Goal: Task Accomplishment & Management: Manage account settings

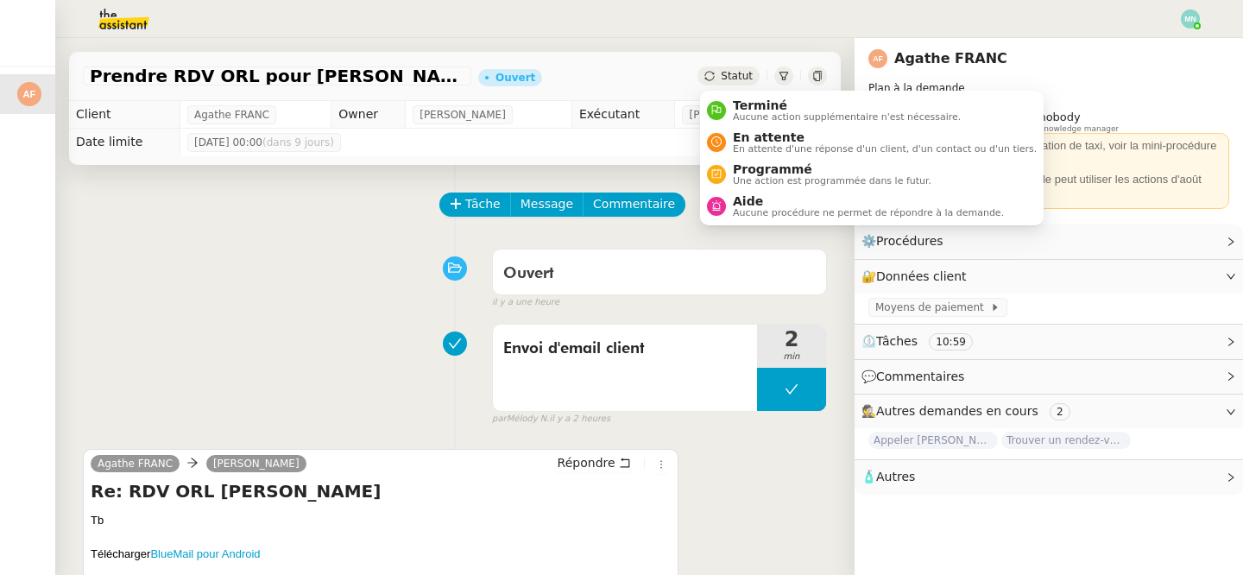
click at [736, 79] on span "Statut" at bounding box center [737, 76] width 32 height 12
click at [794, 141] on span "En attente" at bounding box center [885, 137] width 304 height 14
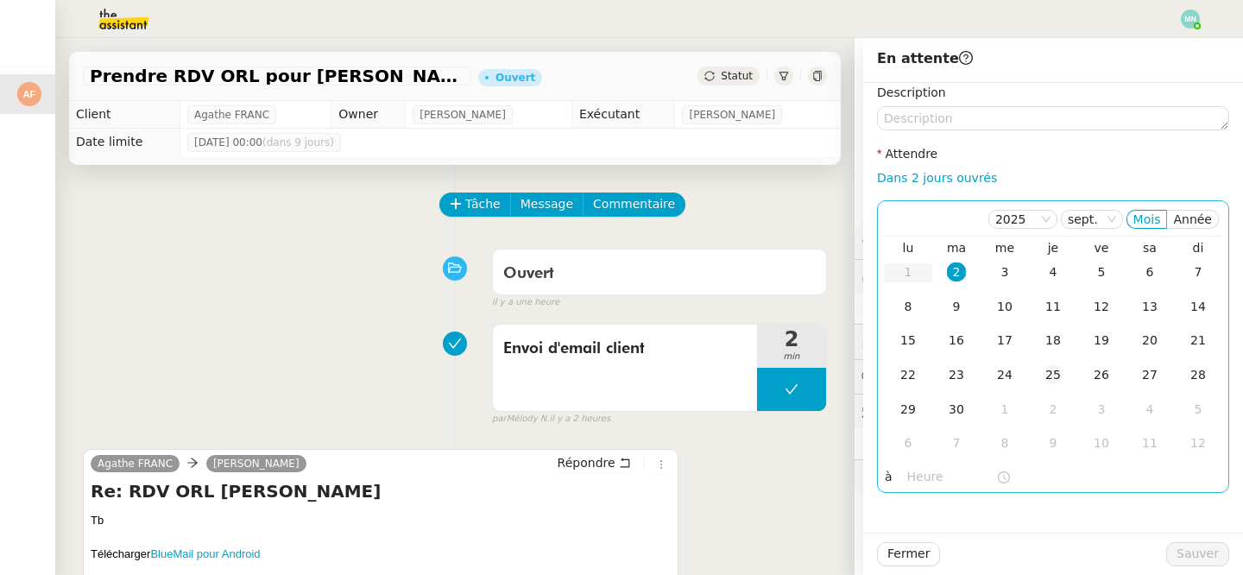
click at [1051, 372] on div "25" at bounding box center [1052, 374] width 19 height 19
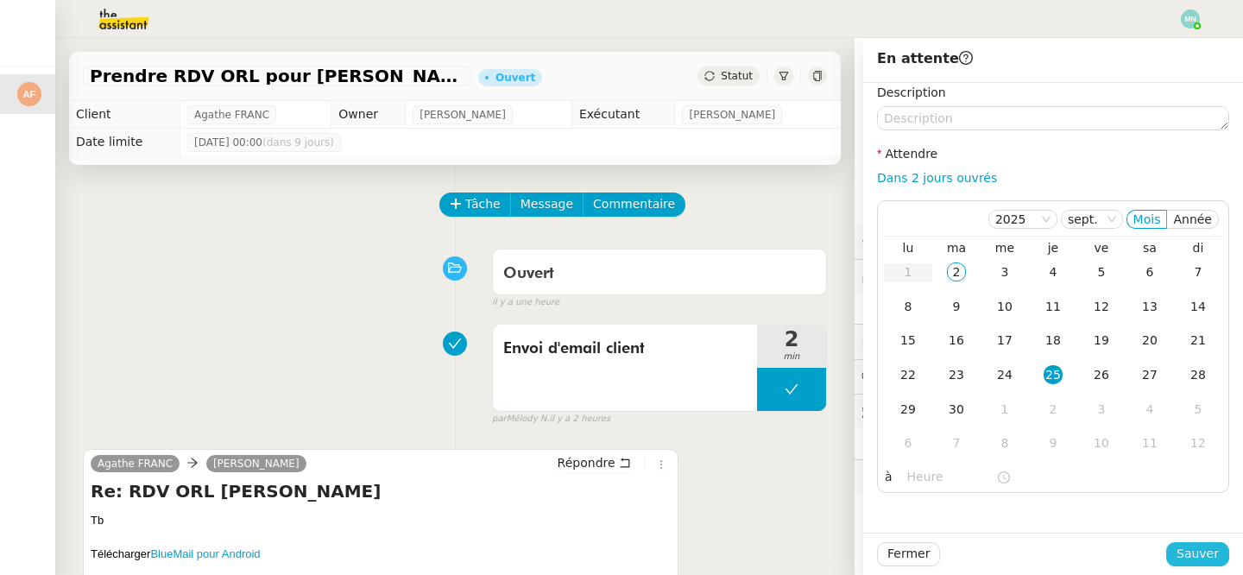
click at [1205, 555] on span "Sauver" at bounding box center [1197, 554] width 42 height 20
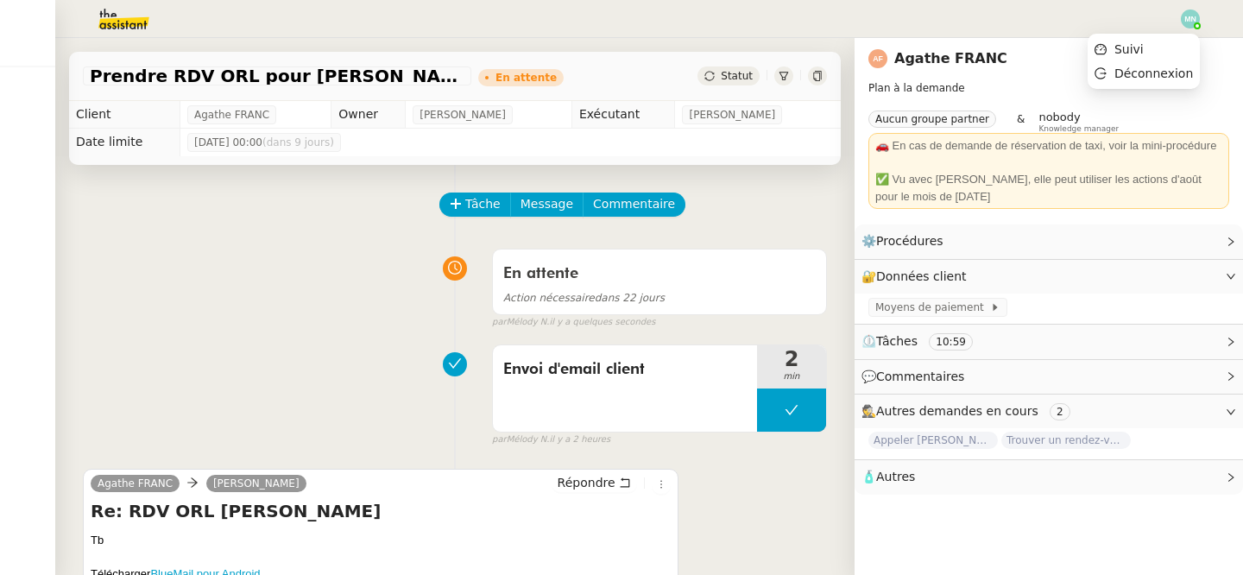
click at [1188, 20] on img at bounding box center [1190, 18] width 19 height 19
click at [1149, 45] on li "Suivi" at bounding box center [1143, 49] width 112 height 24
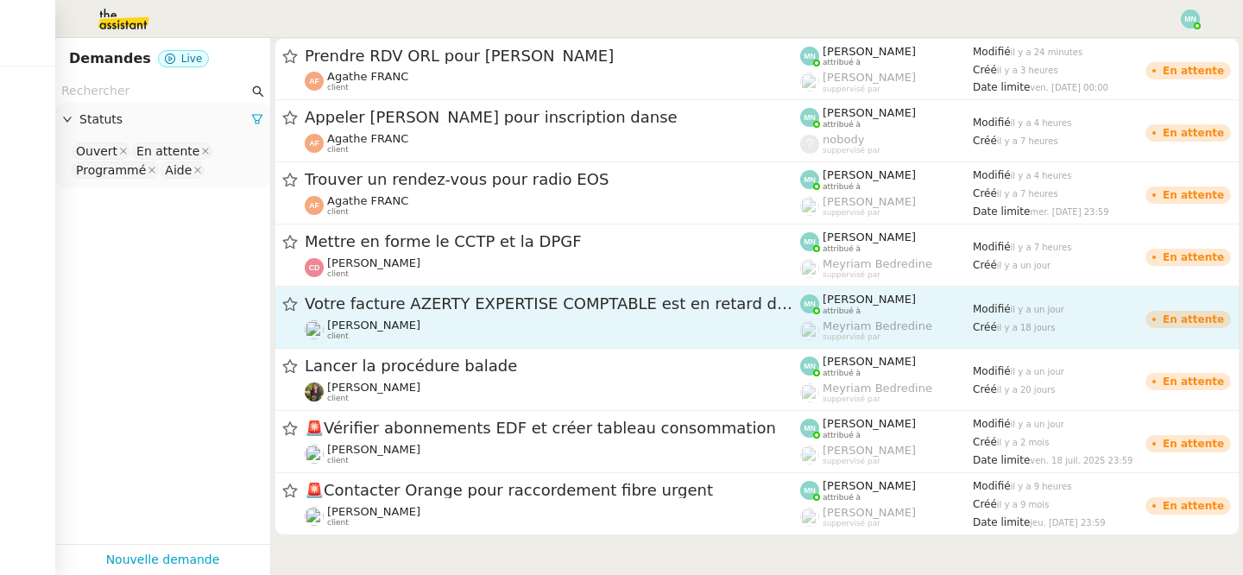
click at [338, 296] on span "Votre facture AZERTY EXPERTISE COMPTABLE est en retard de 14 jours" at bounding box center [552, 304] width 495 height 16
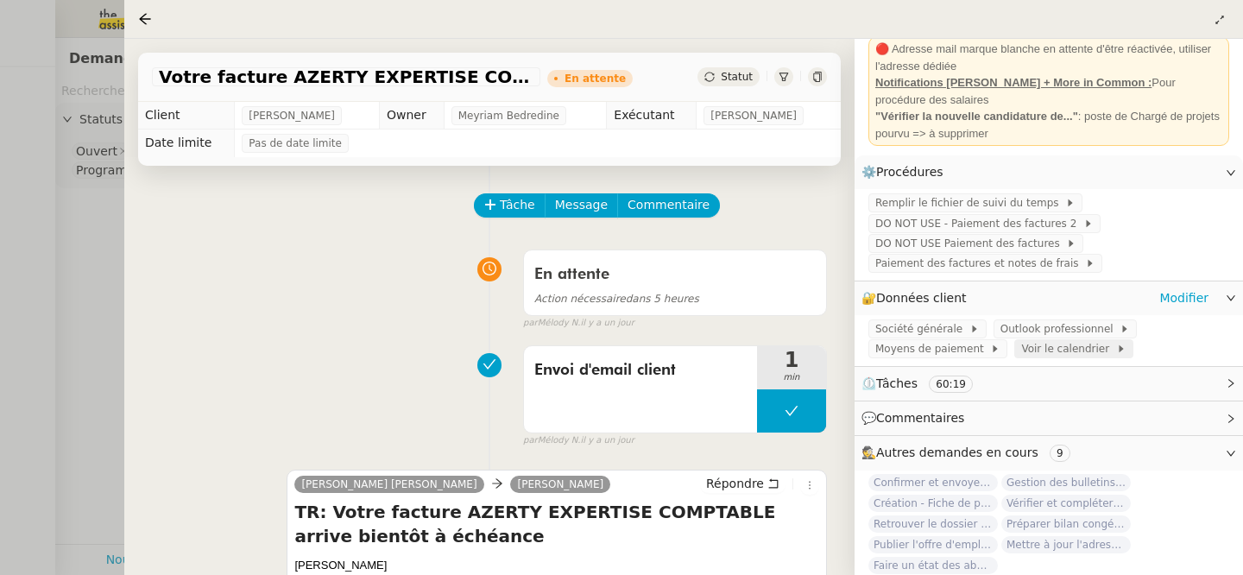
scroll to position [142, 0]
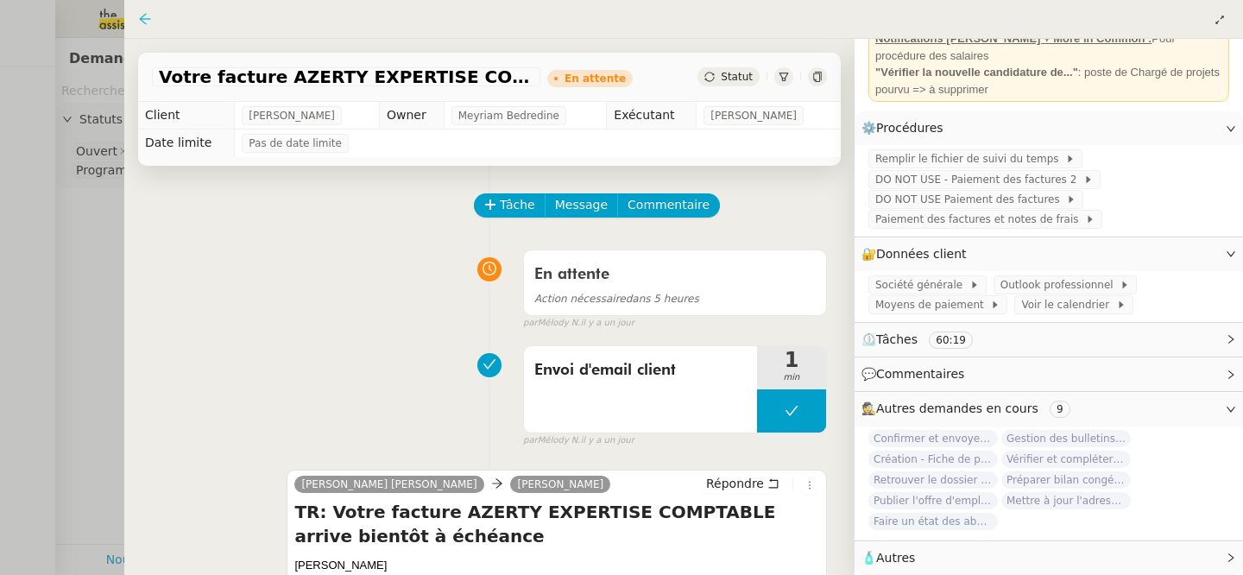
click at [143, 16] on icon at bounding box center [144, 18] width 11 height 11
